Goal: Information Seeking & Learning: Learn about a topic

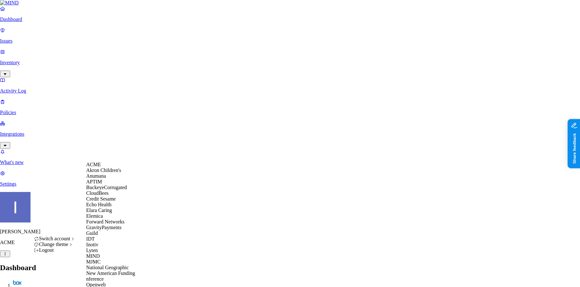
scroll to position [198, 0]
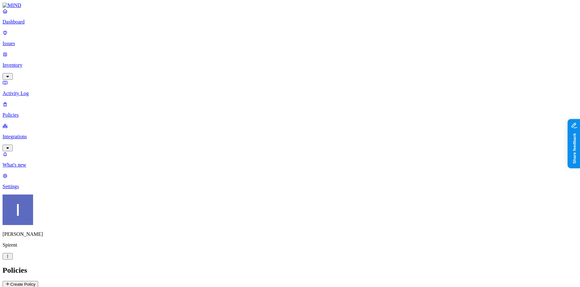
click at [212, 55] on div "Insider threat" at bounding box center [212, 63] width 0 height 17
click at [132, 266] on div "Policies Create Policy" at bounding box center [290, 277] width 575 height 22
drag, startPoint x: 196, startPoint y: 36, endPoint x: 235, endPoint y: 36, distance: 38.8
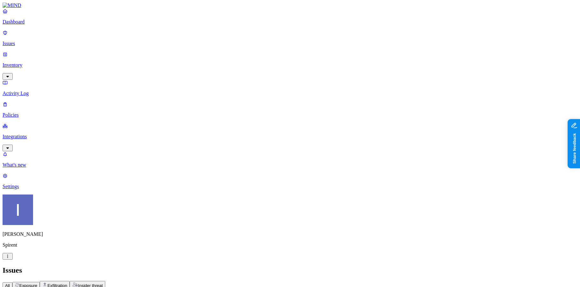
click at [245, 104] on span "Resolved" at bounding box center [236, 106] width 19 height 5
click at [26, 155] on nav "Dashboard Issues Inventory Activity Log Policies Integrations What's new 1 Sett…" at bounding box center [290, 98] width 575 height 181
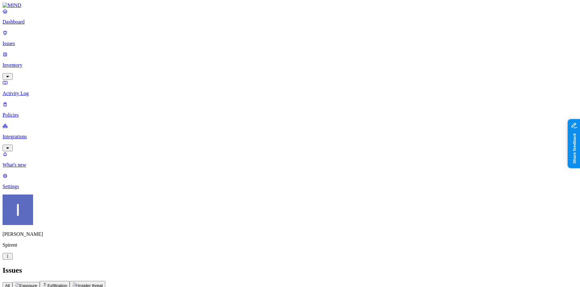
click at [105, 281] on button "Insider threat" at bounding box center [88, 285] width 36 height 8
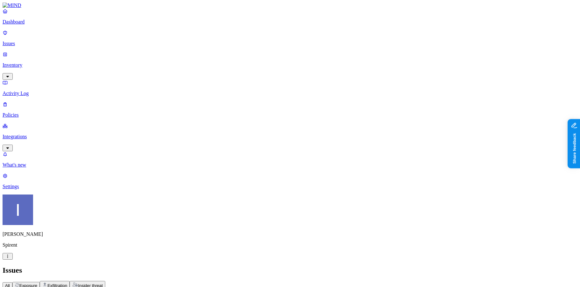
scroll to position [130, 0]
click at [344, 266] on div "Issues" at bounding box center [290, 270] width 575 height 9
click at [103, 284] on span "Insider threat" at bounding box center [90, 286] width 25 height 5
click at [34, 112] on p "Policies" at bounding box center [290, 115] width 575 height 6
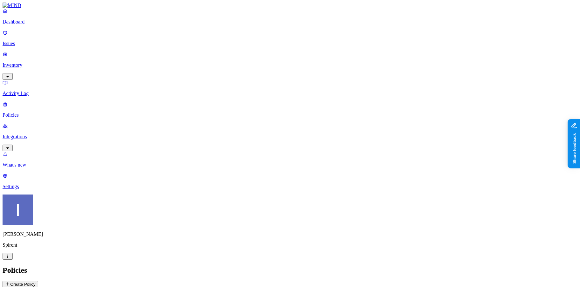
click at [212, 55] on div "Insider threat" at bounding box center [212, 63] width 0 height 17
click at [167, 266] on header "Policies Create Policy" at bounding box center [290, 277] width 575 height 22
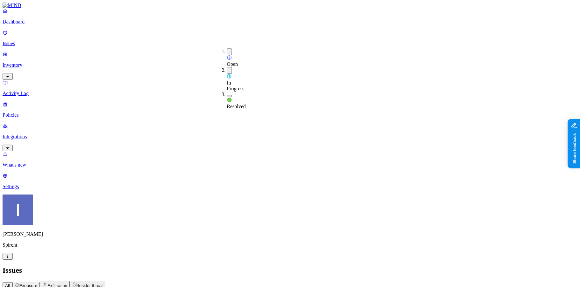
click at [227, 92] on div "Resolved" at bounding box center [227, 101] width 0 height 18
click at [282, 266] on div "Issues" at bounding box center [290, 270] width 575 height 9
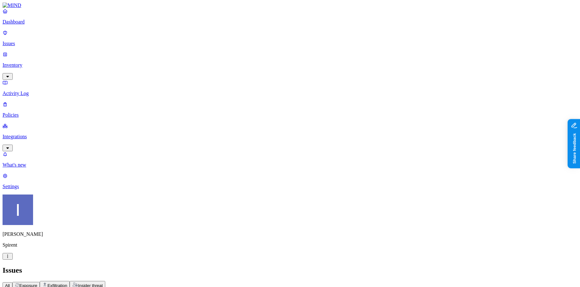
scroll to position [18, 0]
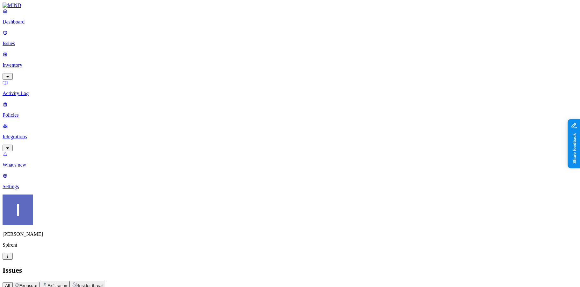
scroll to position [156, 0]
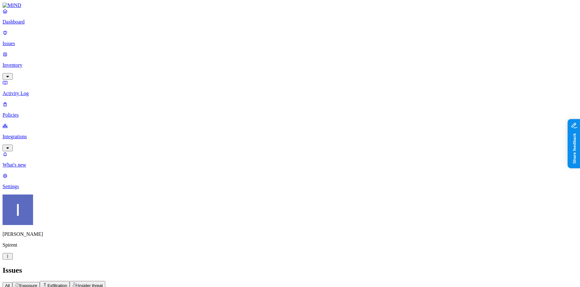
click at [339, 266] on div "Issues" at bounding box center [290, 270] width 575 height 9
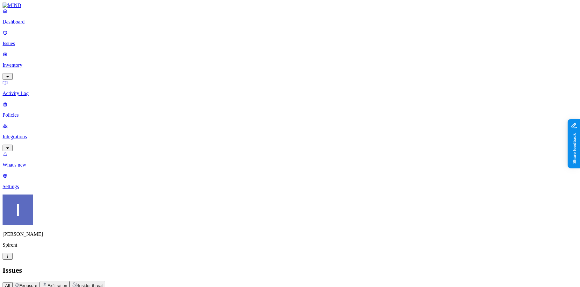
scroll to position [17, 0]
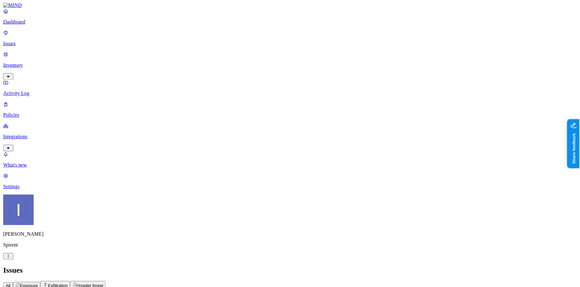
scroll to position [172, 0]
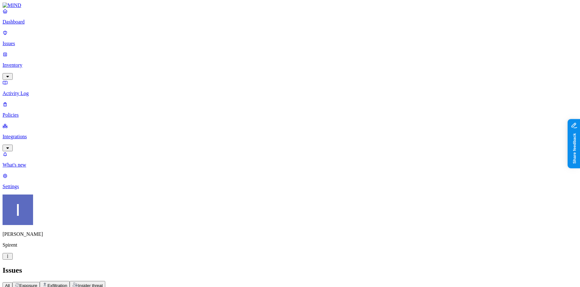
click at [38, 62] on p "Inventory" at bounding box center [290, 65] width 575 height 6
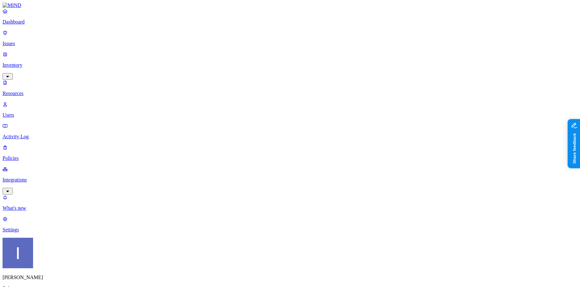
click at [41, 156] on p "Policies" at bounding box center [290, 159] width 575 height 6
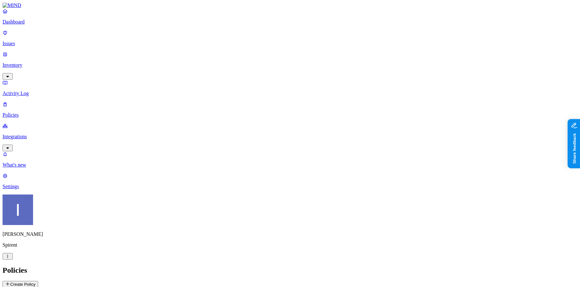
click at [10, 146] on icon "button" at bounding box center [7, 148] width 5 height 4
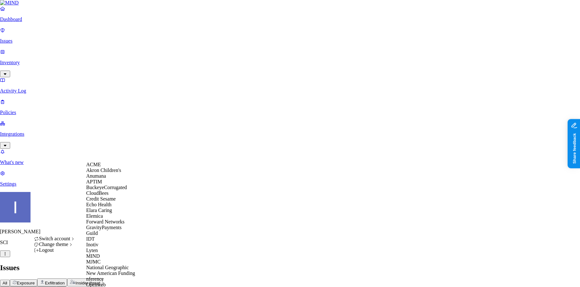
click at [133, 191] on div "BuckeyeCorrugated" at bounding box center [117, 188] width 62 height 6
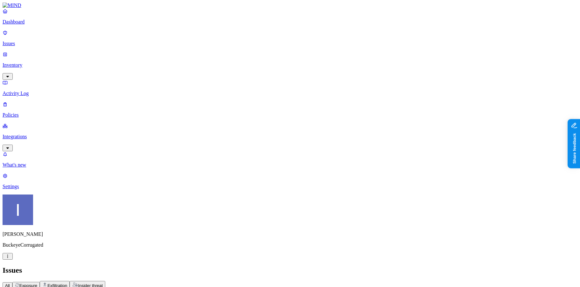
click at [46, 134] on p "Integrations" at bounding box center [290, 137] width 575 height 6
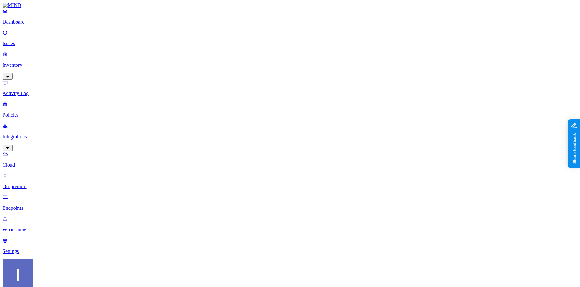
click at [42, 151] on link "Cloud" at bounding box center [290, 159] width 575 height 17
click at [40, 184] on p "On-premise" at bounding box center [290, 187] width 575 height 6
click at [40, 206] on p "Endpoints" at bounding box center [290, 209] width 575 height 6
click at [40, 162] on p "Cloud" at bounding box center [290, 165] width 575 height 6
click at [40, 62] on p "Inventory" at bounding box center [290, 65] width 575 height 6
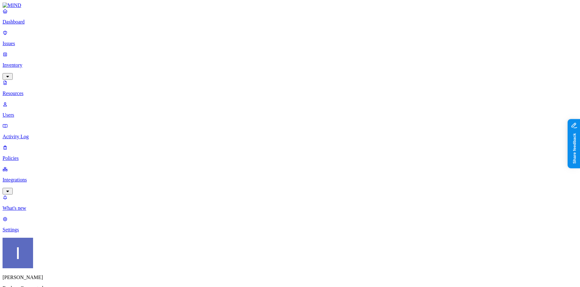
click at [39, 52] on link "Inventory" at bounding box center [290, 65] width 575 height 27
click at [40, 41] on p "Issues" at bounding box center [290, 44] width 575 height 6
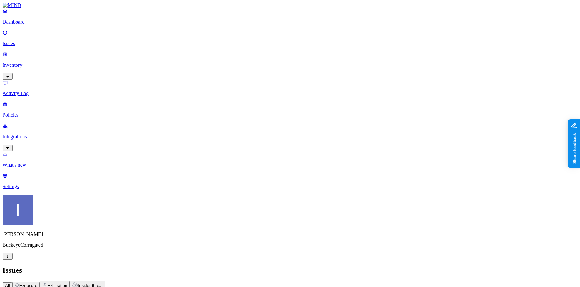
click at [42, 41] on p "Issues" at bounding box center [290, 44] width 575 height 6
click at [46, 25] on link "Dashboard" at bounding box center [290, 16] width 575 height 17
click at [52, 55] on link "Inventory" at bounding box center [290, 65] width 575 height 27
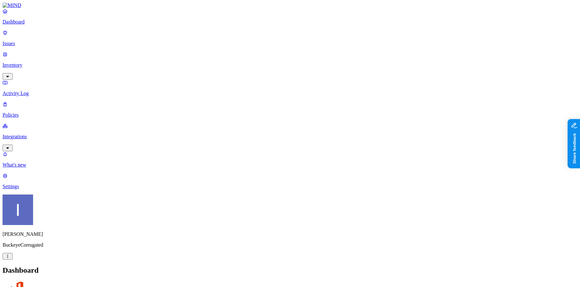
click at [52, 62] on p "Inventory" at bounding box center [290, 65] width 575 height 6
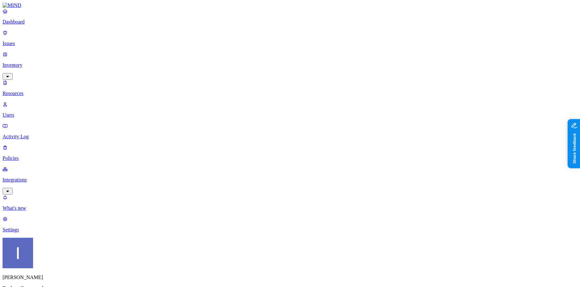
click at [49, 112] on p "Users" at bounding box center [290, 115] width 575 height 6
click at [193, 46] on span "Internal" at bounding box center [194, 45] width 16 height 5
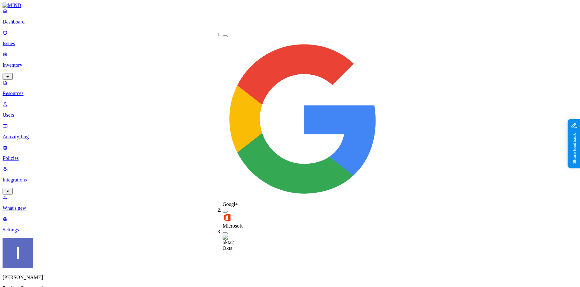
click at [227, 240] on label "Okta" at bounding box center [228, 245] width 11 height 11
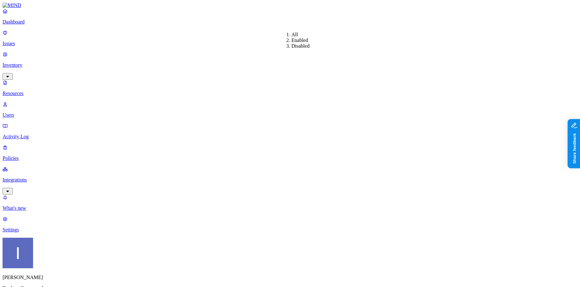
click at [292, 43] on div "Enabled" at bounding box center [292, 41] width 0 height 6
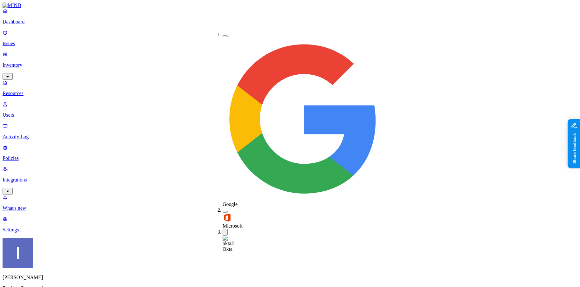
click at [223, 213] on img at bounding box center [227, 217] width 9 height 9
